Goal: Task Accomplishment & Management: Manage account settings

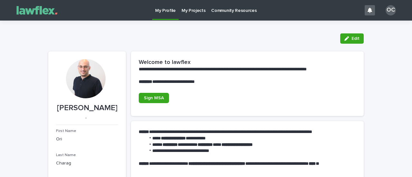
click at [198, 5] on p "My Projects" at bounding box center [193, 7] width 24 height 14
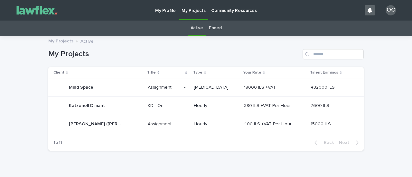
click at [172, 85] on p at bounding box center [163, 87] width 31 height 5
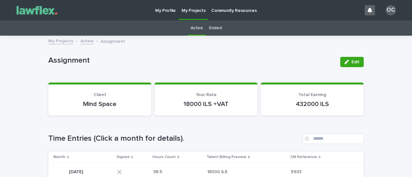
click at [188, 167] on div "36.5 36.5" at bounding box center [177, 172] width 49 height 11
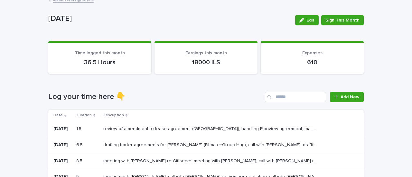
scroll to position [42, 0]
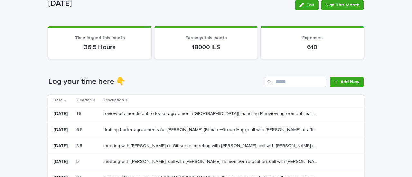
click at [180, 114] on p "review of amendment to lease agreement ([GEOGRAPHIC_DATA]), handling Planview a…" at bounding box center [211, 113] width 216 height 7
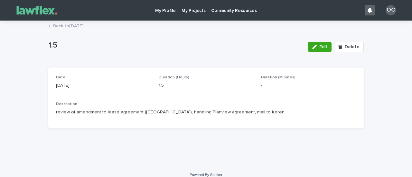
click at [324, 41] on div "Edit Delete" at bounding box center [334, 47] width 58 height 26
click at [320, 45] on span "Edit" at bounding box center [323, 47] width 8 height 5
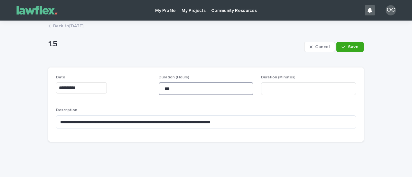
click at [182, 92] on input "***" at bounding box center [206, 88] width 95 height 13
type input "*"
click at [357, 47] on button "Save" at bounding box center [349, 47] width 27 height 10
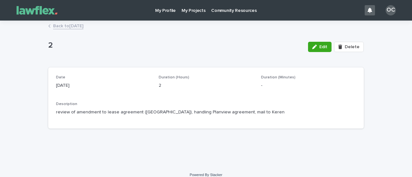
click at [83, 27] on link "Back to [DATE]" at bounding box center [68, 25] width 30 height 7
